Goal: Information Seeking & Learning: Learn about a topic

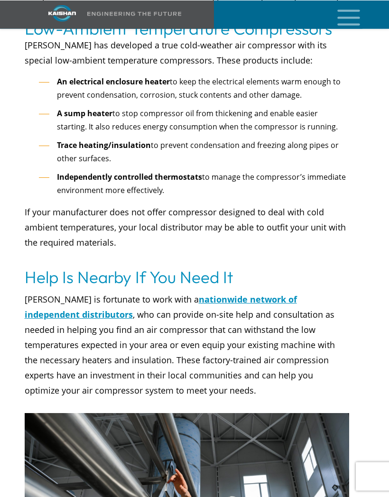
scroll to position [1990, 0]
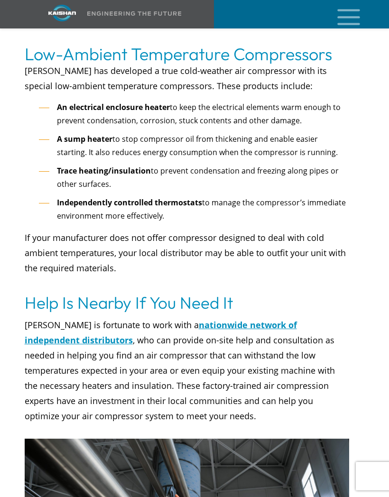
click at [356, 18] on icon "mobile menu" at bounding box center [349, 15] width 30 height 29
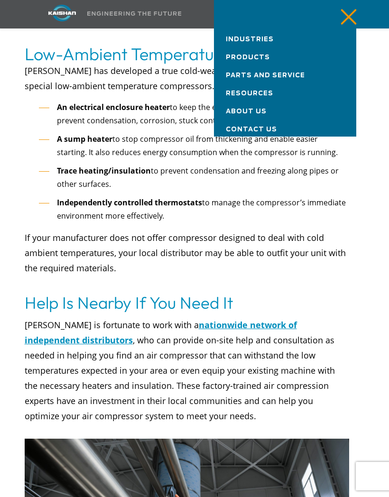
click at [299, 77] on span "Parts and Service" at bounding box center [265, 76] width 79 height 6
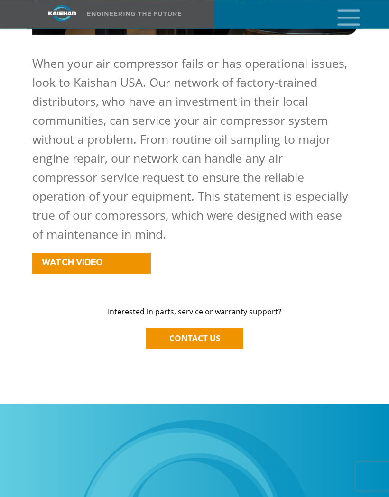
scroll to position [1179, 0]
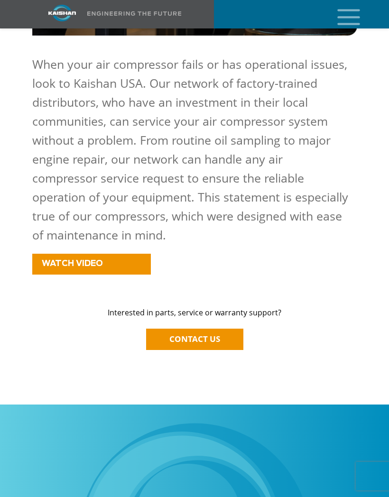
click at [353, 17] on icon "mobile menu" at bounding box center [349, 15] width 30 height 29
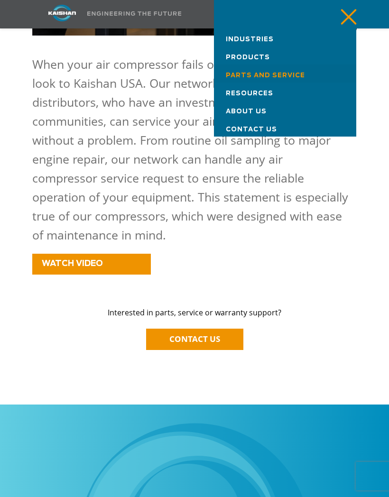
click at [266, 58] on span "Products" at bounding box center [248, 58] width 44 height 6
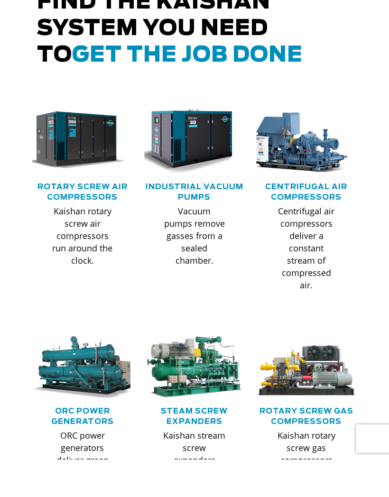
scroll to position [487, 0]
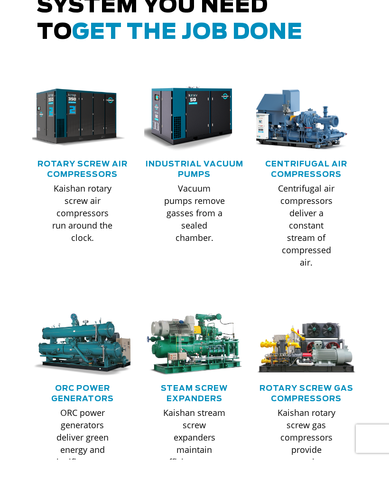
click at [74, 198] on link "Rotary Screw Air Compressors" at bounding box center [82, 207] width 90 height 18
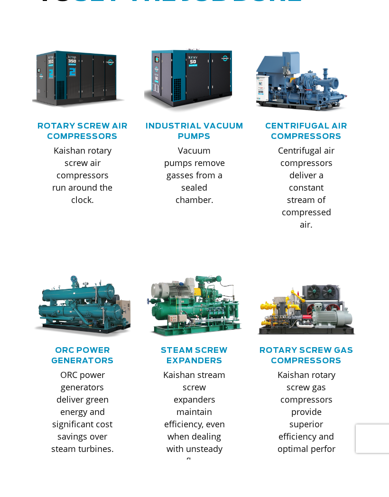
click at [234, 160] on link "Industrial Vacuum Pumps" at bounding box center [195, 169] width 98 height 18
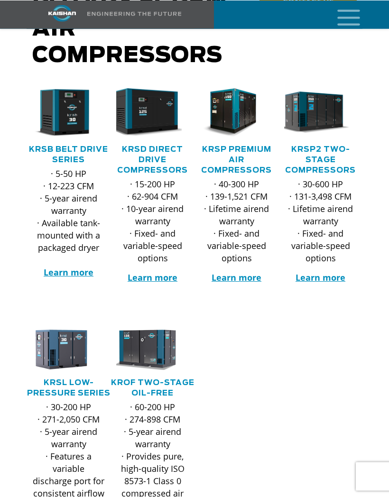
scroll to position [115, 0]
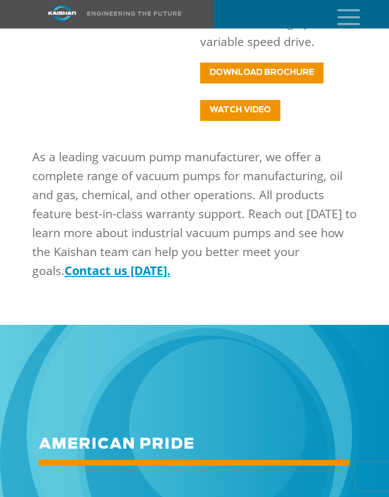
scroll to position [2036, 0]
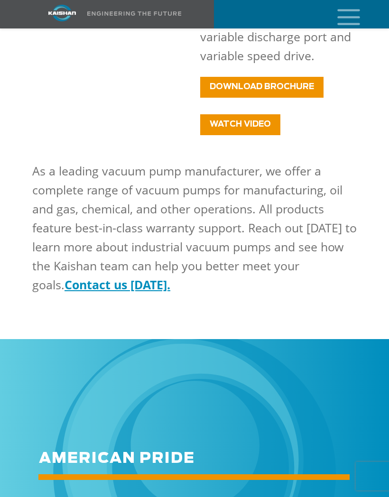
click at [353, 18] on icon "mobile menu" at bounding box center [349, 15] width 30 height 29
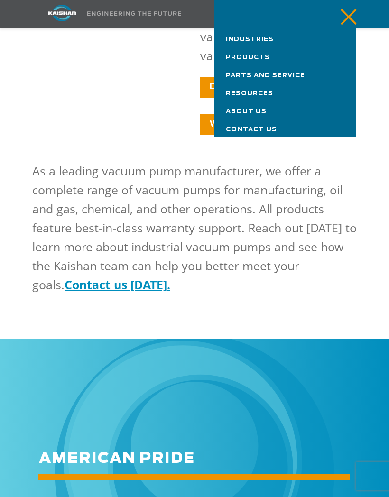
click at [272, 40] on link "Industries" at bounding box center [285, 37] width 142 height 18
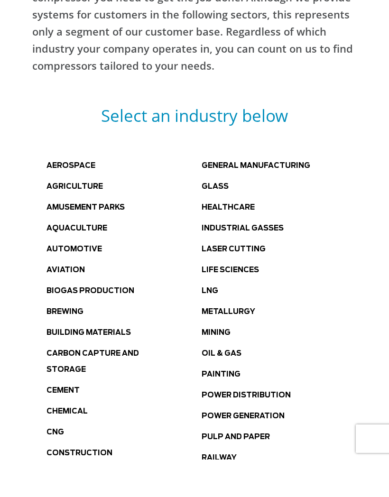
scroll to position [448, 0]
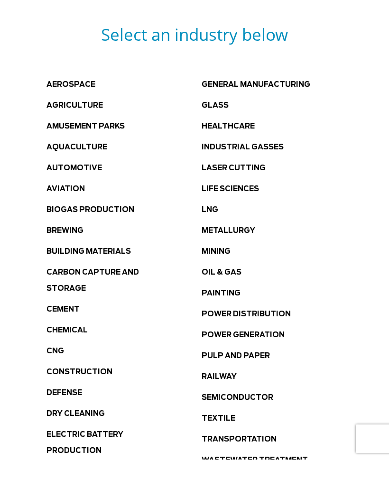
click at [273, 181] on link "Industrial Gasses" at bounding box center [243, 184] width 82 height 7
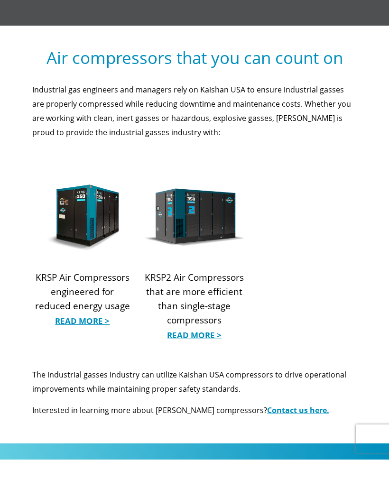
scroll to position [919, 0]
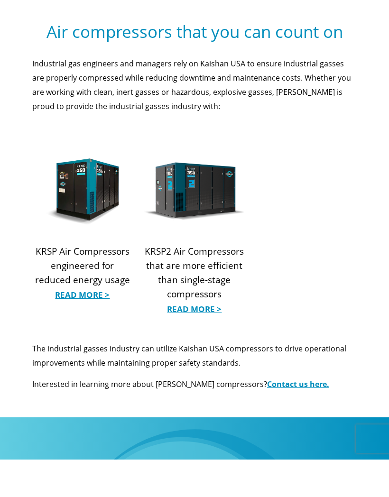
click at [86, 282] on p "KRSP Air Compressors engineered for reduced energy usage Read More >" at bounding box center [82, 310] width 101 height 57
click at [81, 325] on link "Read More >" at bounding box center [82, 332] width 101 height 14
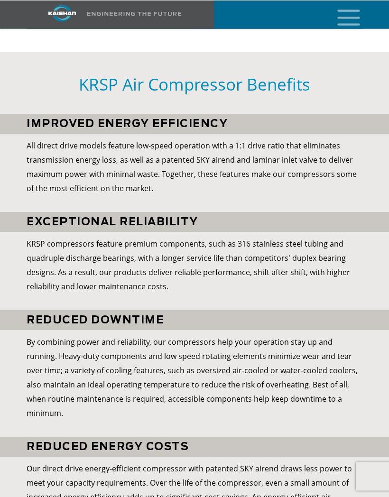
scroll to position [834, 0]
